Goal: Contribute content

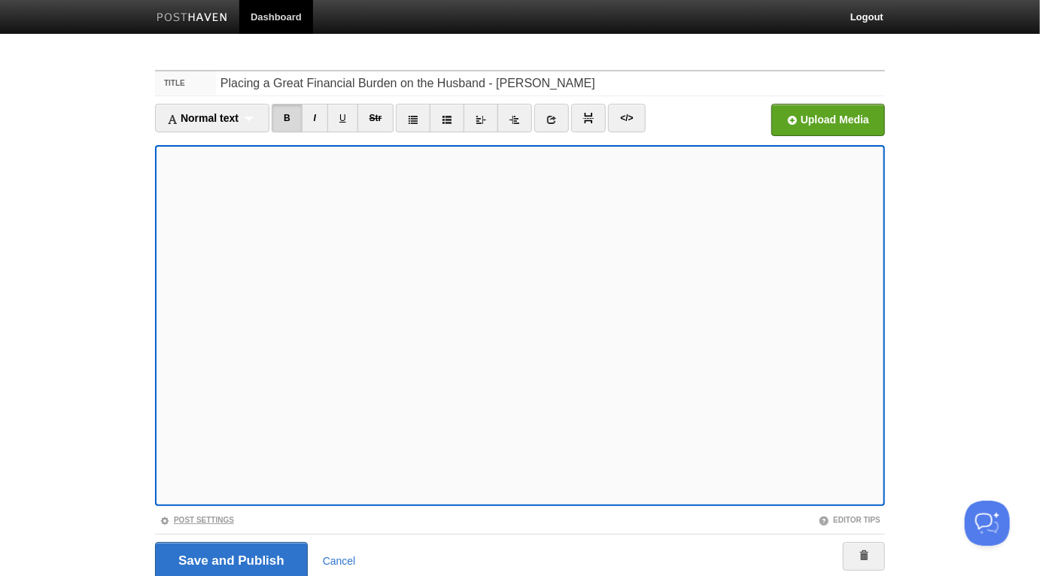
click at [227, 518] on link "Post Settings" at bounding box center [197, 520] width 75 height 8
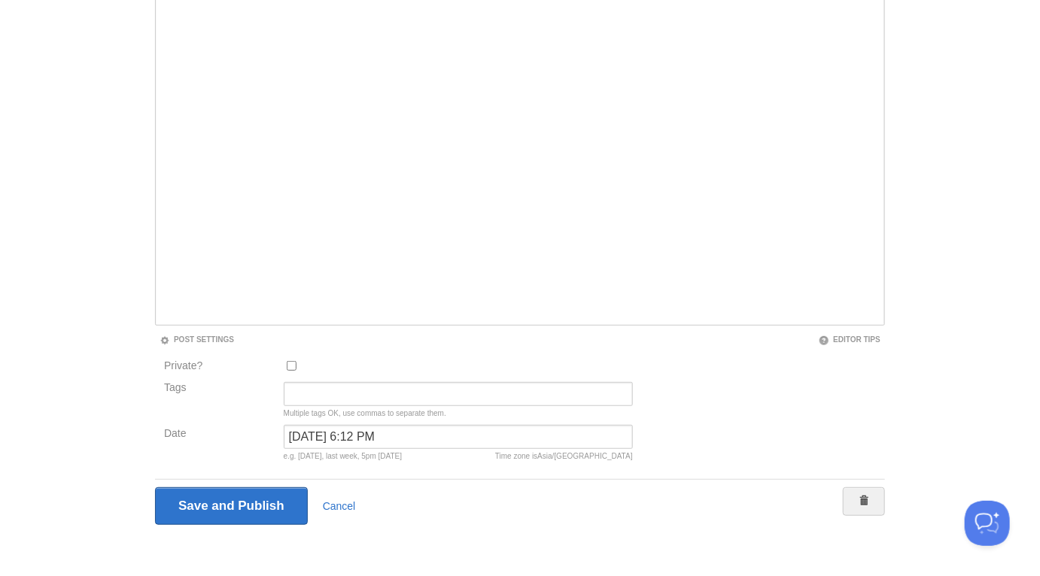
scroll to position [184, 0]
click at [342, 432] on input "[DATE] 6:12 PM" at bounding box center [458, 434] width 349 height 24
type input "now"
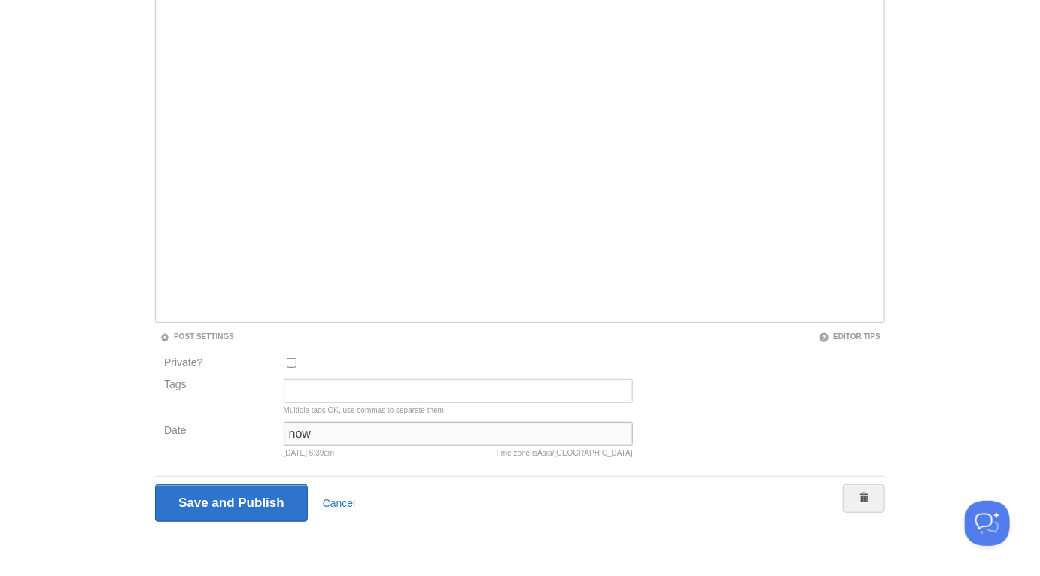
click at [155, 485] on input "Save and Publish" at bounding box center [231, 504] width 153 height 38
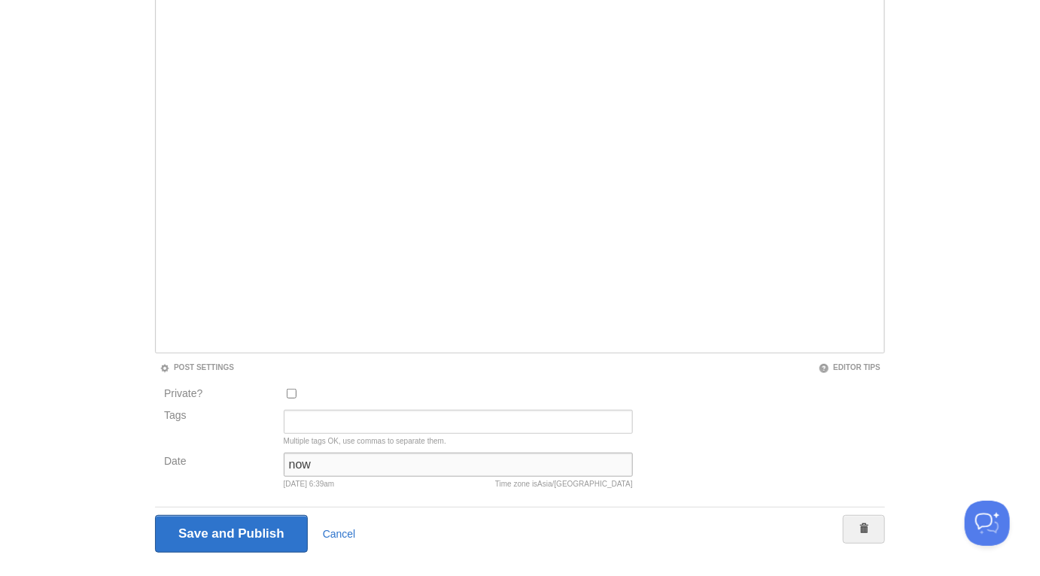
scroll to position [56, 0]
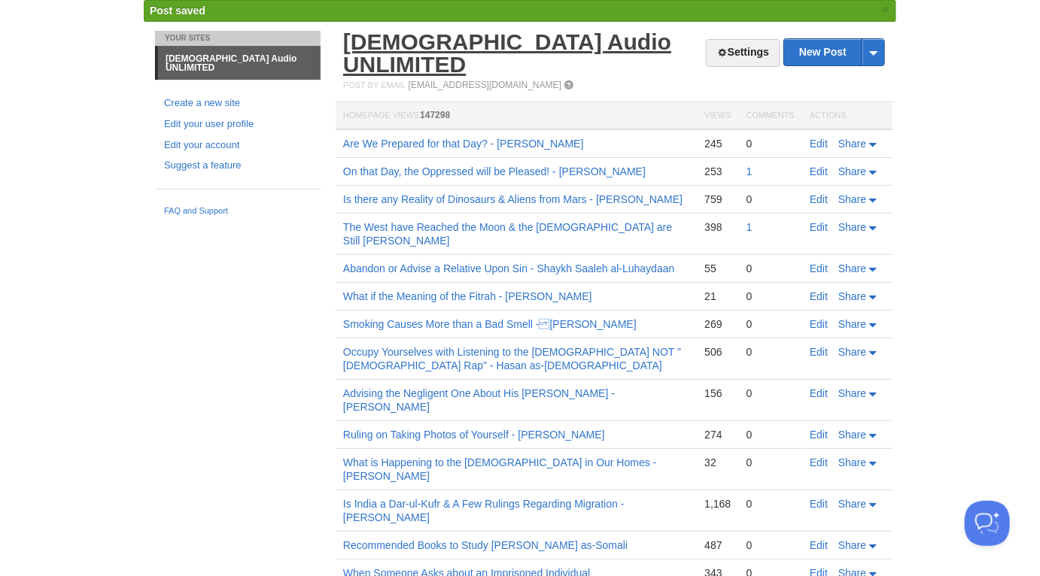
click at [546, 39] on link "[DEMOGRAPHIC_DATA] Audio UNLIMITED" at bounding box center [507, 52] width 328 height 47
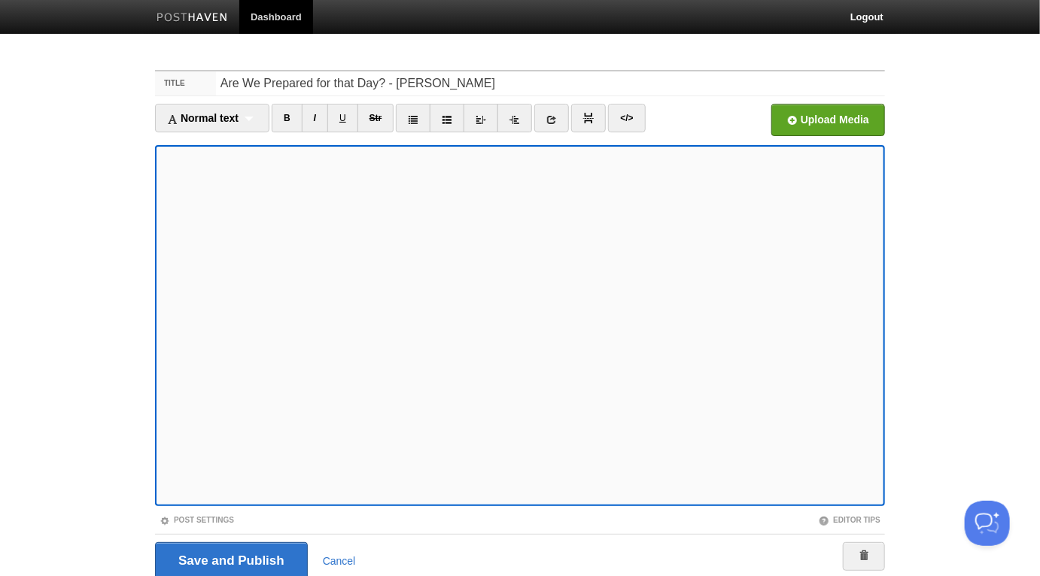
scroll to position [59, 0]
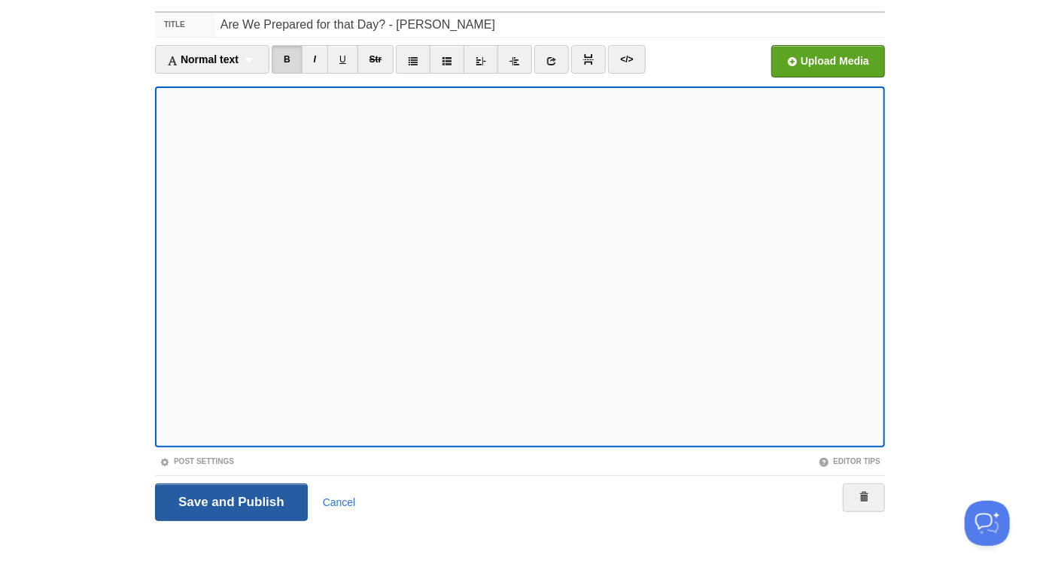
click at [199, 492] on input "Save and Publish" at bounding box center [231, 503] width 153 height 38
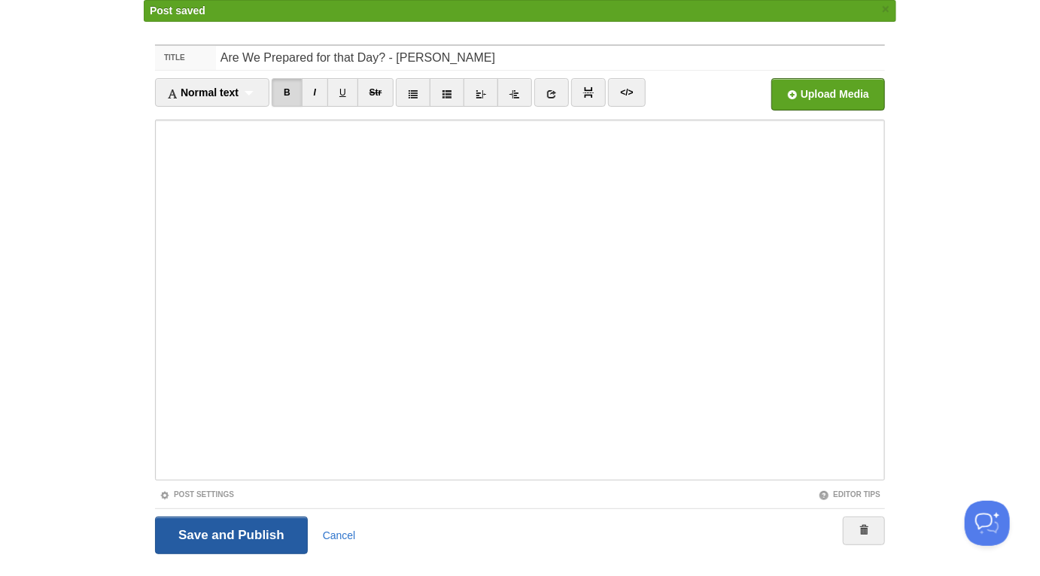
scroll to position [56, 0]
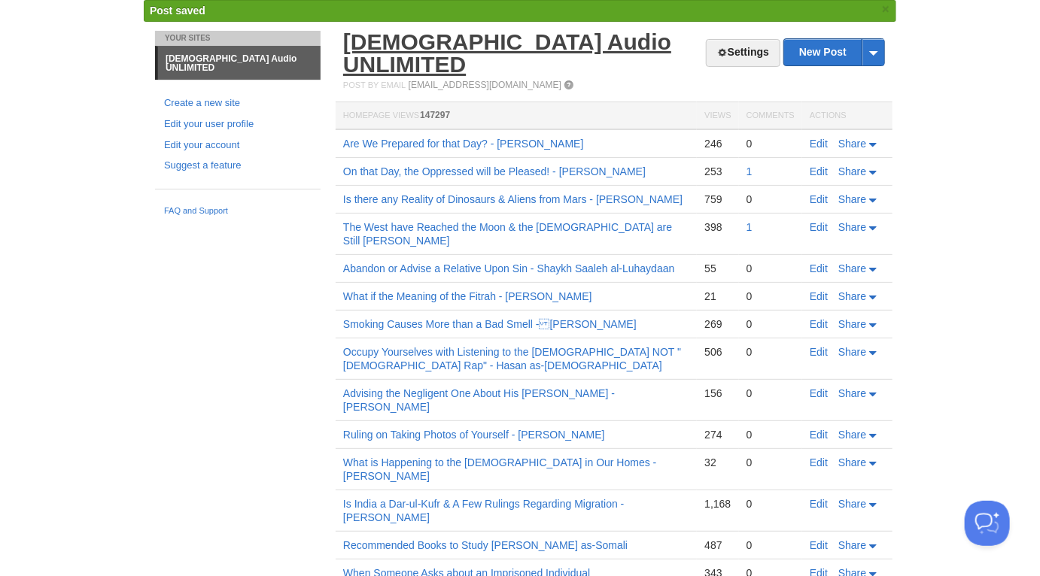
click at [522, 44] on link "[DEMOGRAPHIC_DATA] Audio UNLIMITED" at bounding box center [507, 52] width 328 height 47
